Goal: Find contact information: Find contact information

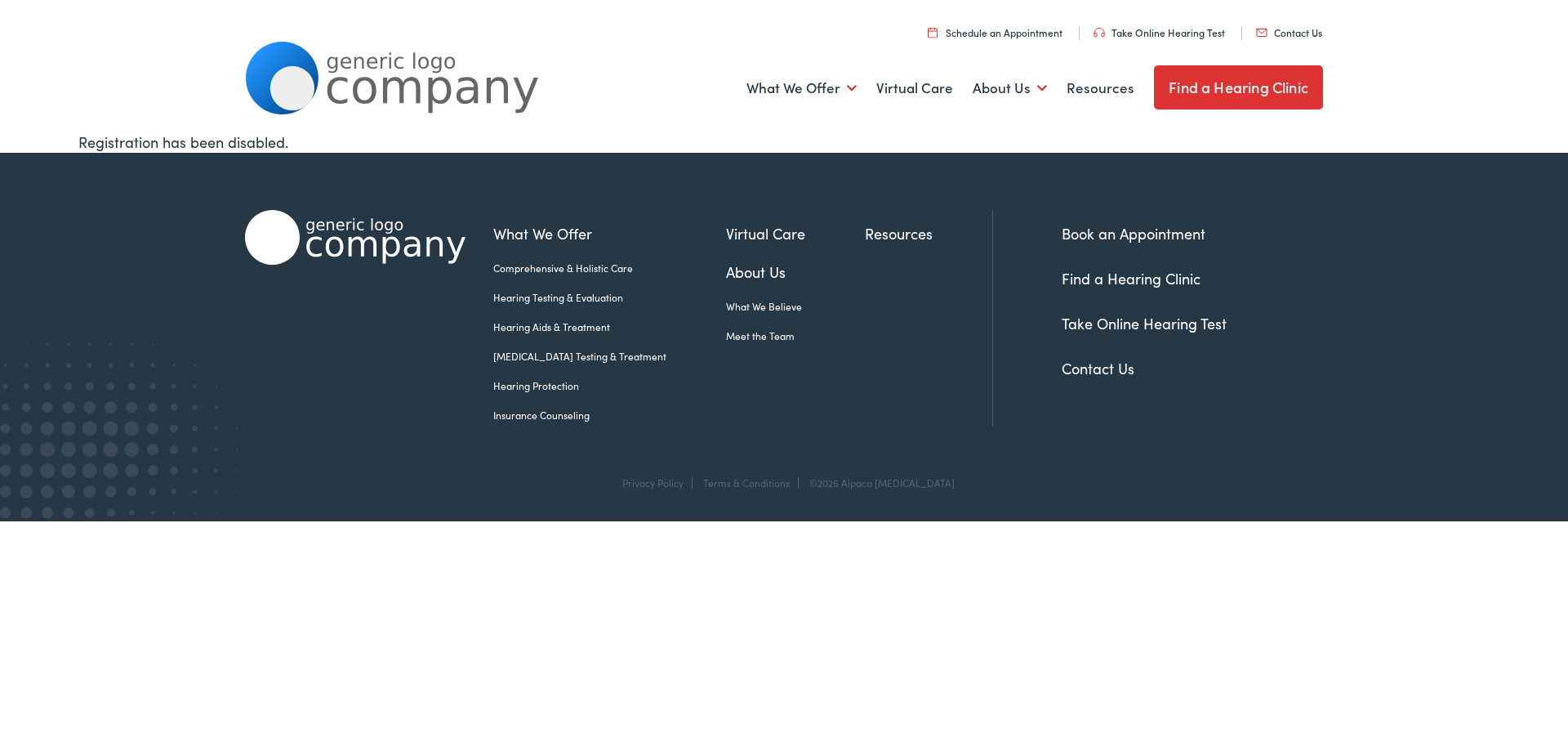
click at [1099, 371] on link "Contact Us" at bounding box center [1098, 368] width 73 height 20
